Goal: Find specific page/section: Find specific page/section

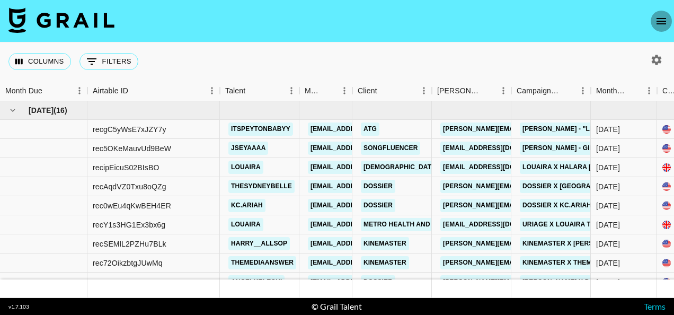
click at [666, 20] on icon "open drawer" at bounding box center [661, 21] width 13 height 13
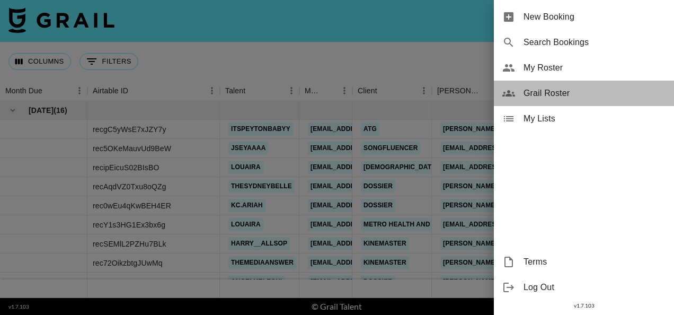
click at [564, 89] on span "Grail Roster" at bounding box center [594, 93] width 142 height 13
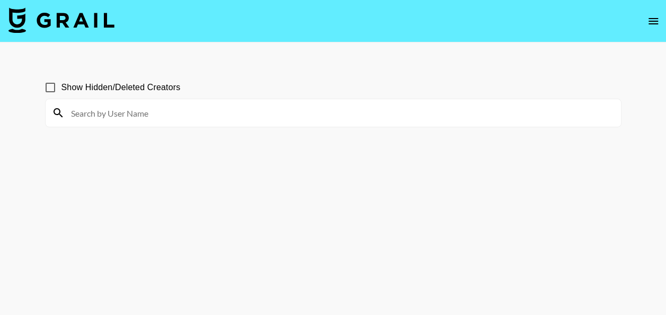
click at [655, 23] on icon "open drawer" at bounding box center [653, 21] width 10 height 6
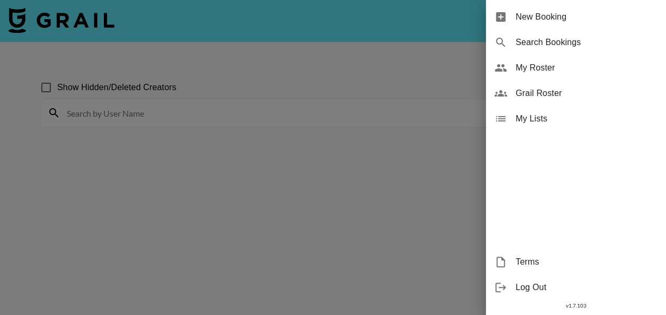
click at [485, 32] on div at bounding box center [333, 157] width 666 height 315
click at [77, 245] on div at bounding box center [333, 157] width 666 height 315
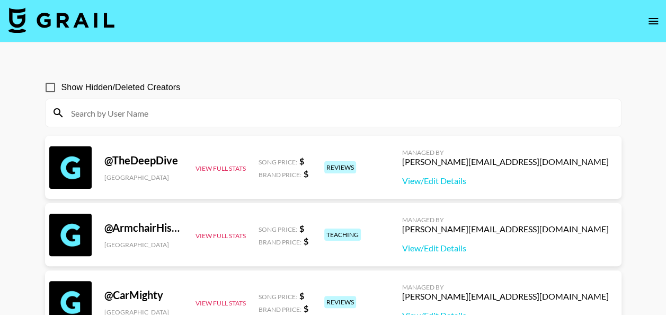
click at [569, 89] on div "Show Hidden/Deleted Creators" at bounding box center [333, 87] width 576 height 22
click at [50, 85] on input "Show Hidden/Deleted Creators" at bounding box center [50, 87] width 22 height 22
checkbox input "true"
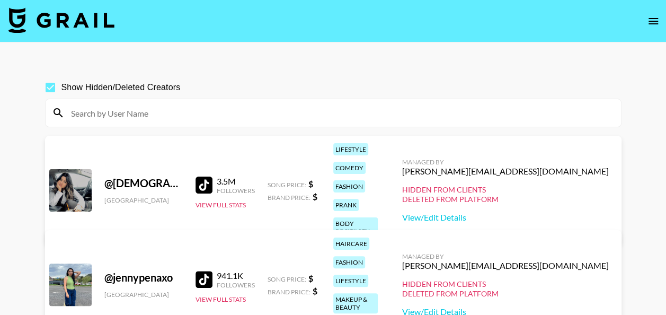
click at [125, 110] on input at bounding box center [340, 112] width 550 height 17
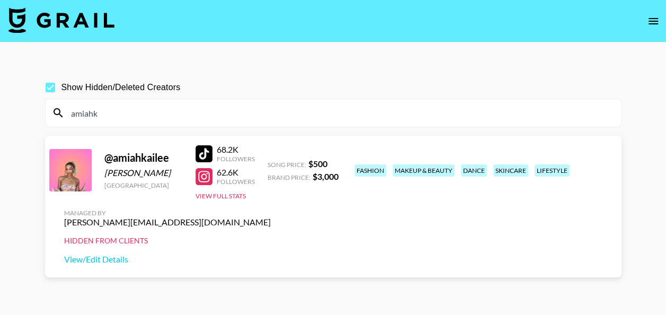
type input "amiahk"
click at [353, 76] on div "Show Hidden/Deleted Creators" at bounding box center [333, 87] width 576 height 22
